Goal: Task Accomplishment & Management: Use online tool/utility

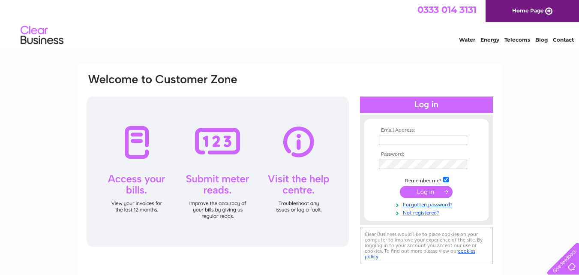
type input "[PERSON_NAME][EMAIL_ADDRESS][DOMAIN_NAME]"
click at [428, 192] on input "submit" at bounding box center [426, 192] width 53 height 12
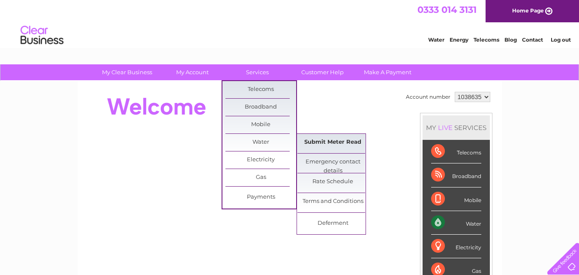
click at [356, 139] on link "Submit Meter Read" at bounding box center [333, 142] width 71 height 17
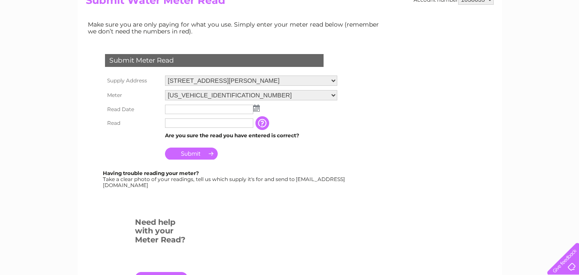
scroll to position [129, 0]
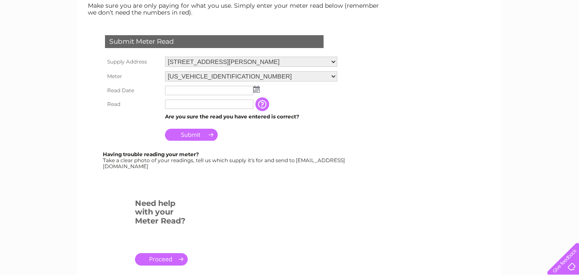
click at [260, 88] on td at bounding box center [251, 91] width 177 height 14
click at [257, 89] on img at bounding box center [257, 89] width 6 height 7
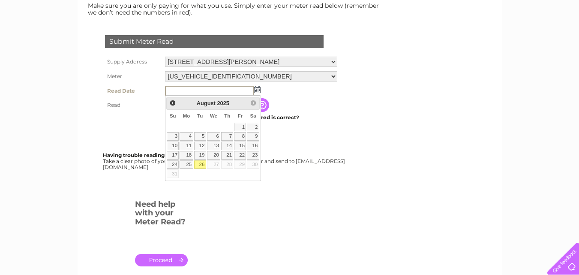
click at [202, 163] on link "26" at bounding box center [200, 164] width 12 height 9
type input "2025/08/26"
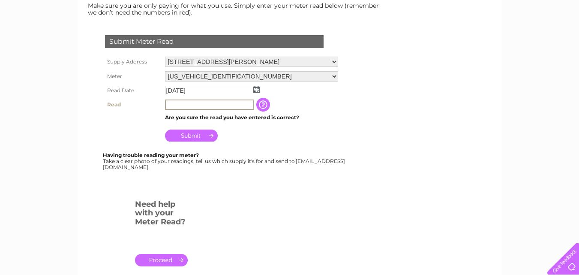
click at [211, 106] on input "text" at bounding box center [209, 105] width 89 height 10
type input "275"
click at [193, 133] on input "Submit" at bounding box center [191, 136] width 53 height 12
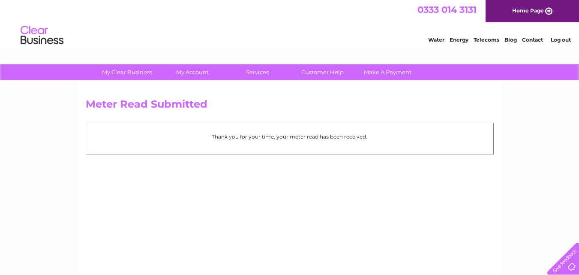
click at [567, 40] on link "Log out" at bounding box center [561, 39] width 20 height 6
